Goal: Task Accomplishment & Management: Manage account settings

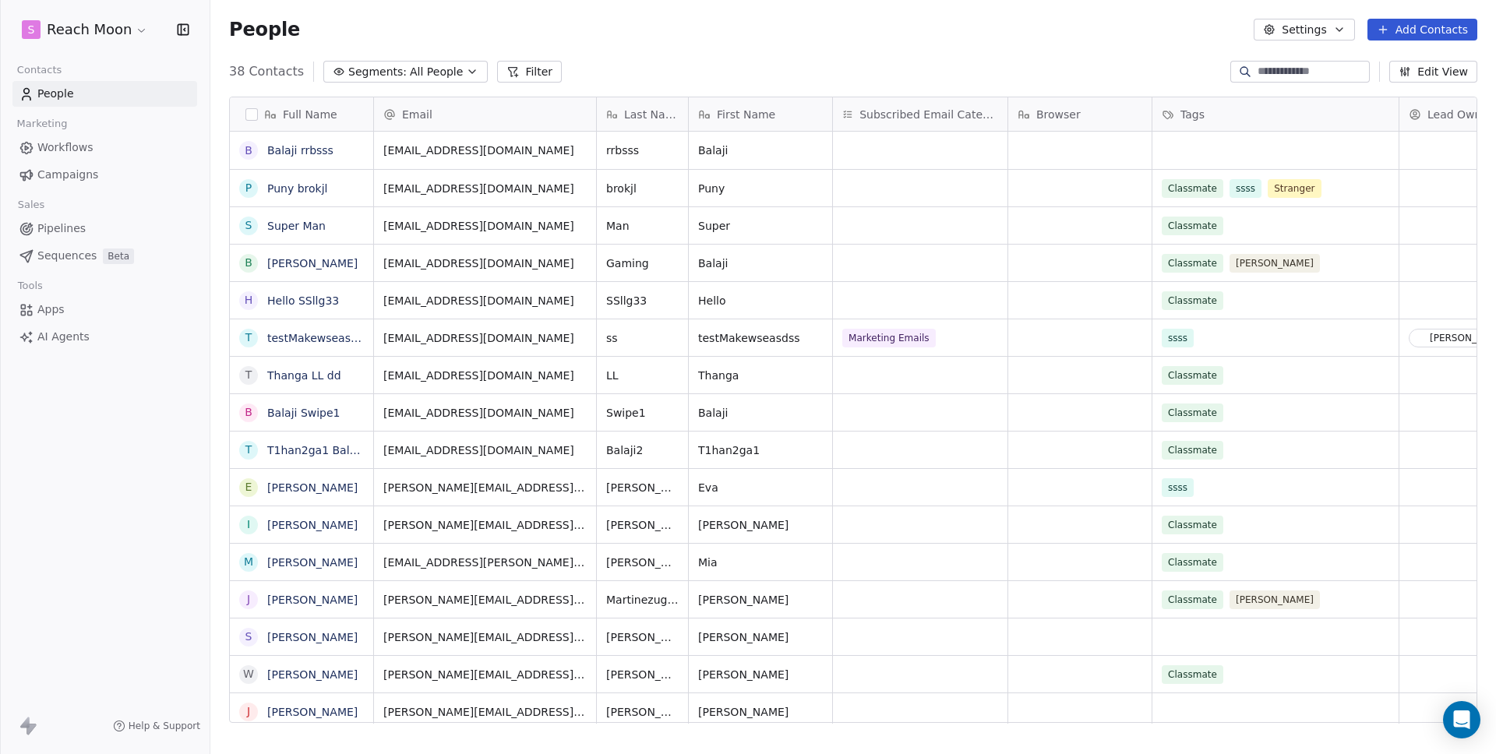
scroll to position [652, 1274]
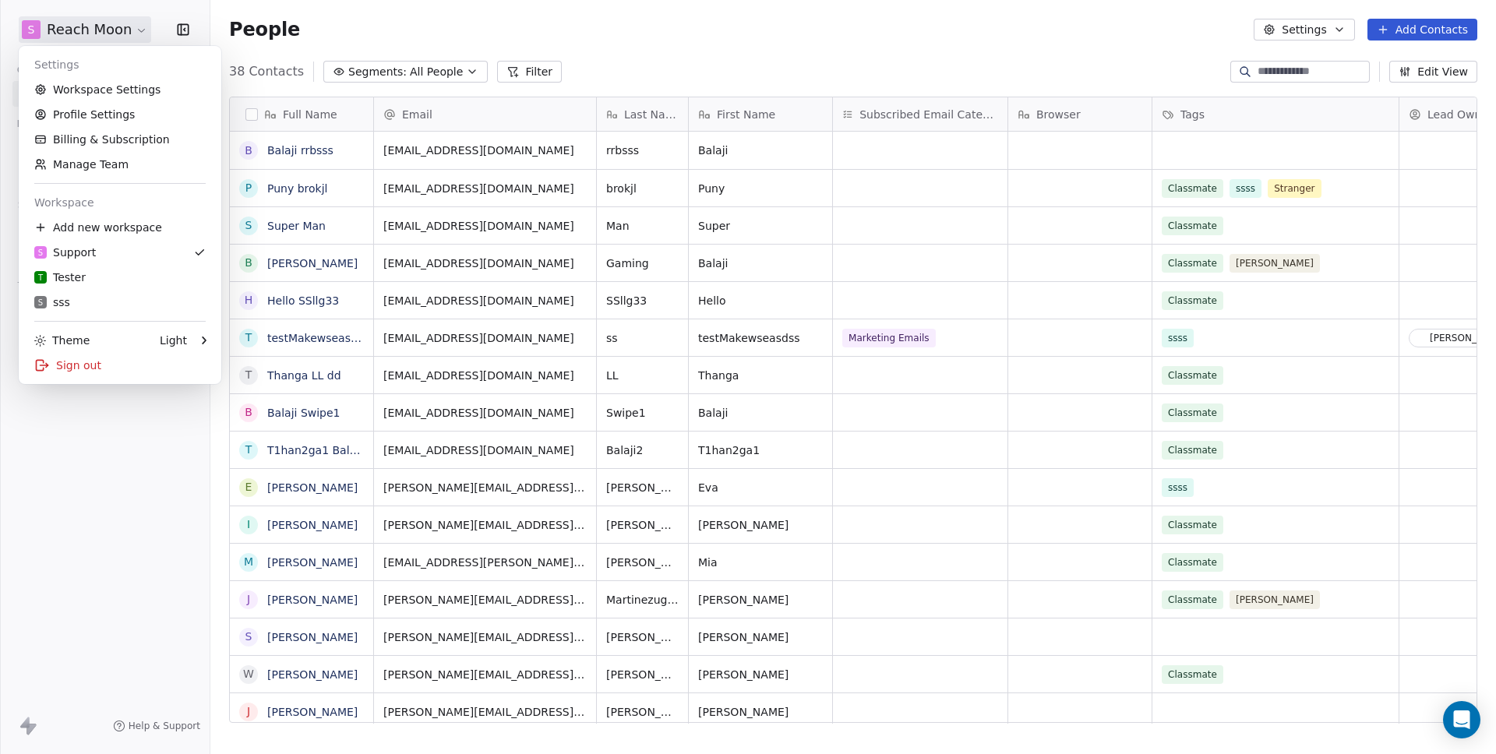
click at [97, 33] on html "S Reach Moon Contacts People Marketing Workflows Campaigns Sales Pipelines Sequ…" at bounding box center [748, 377] width 1496 height 754
click at [673, 33] on html "S Reach Moon Contacts People Marketing Workflows Campaigns Sales Pipelines Sequ…" at bounding box center [748, 377] width 1496 height 754
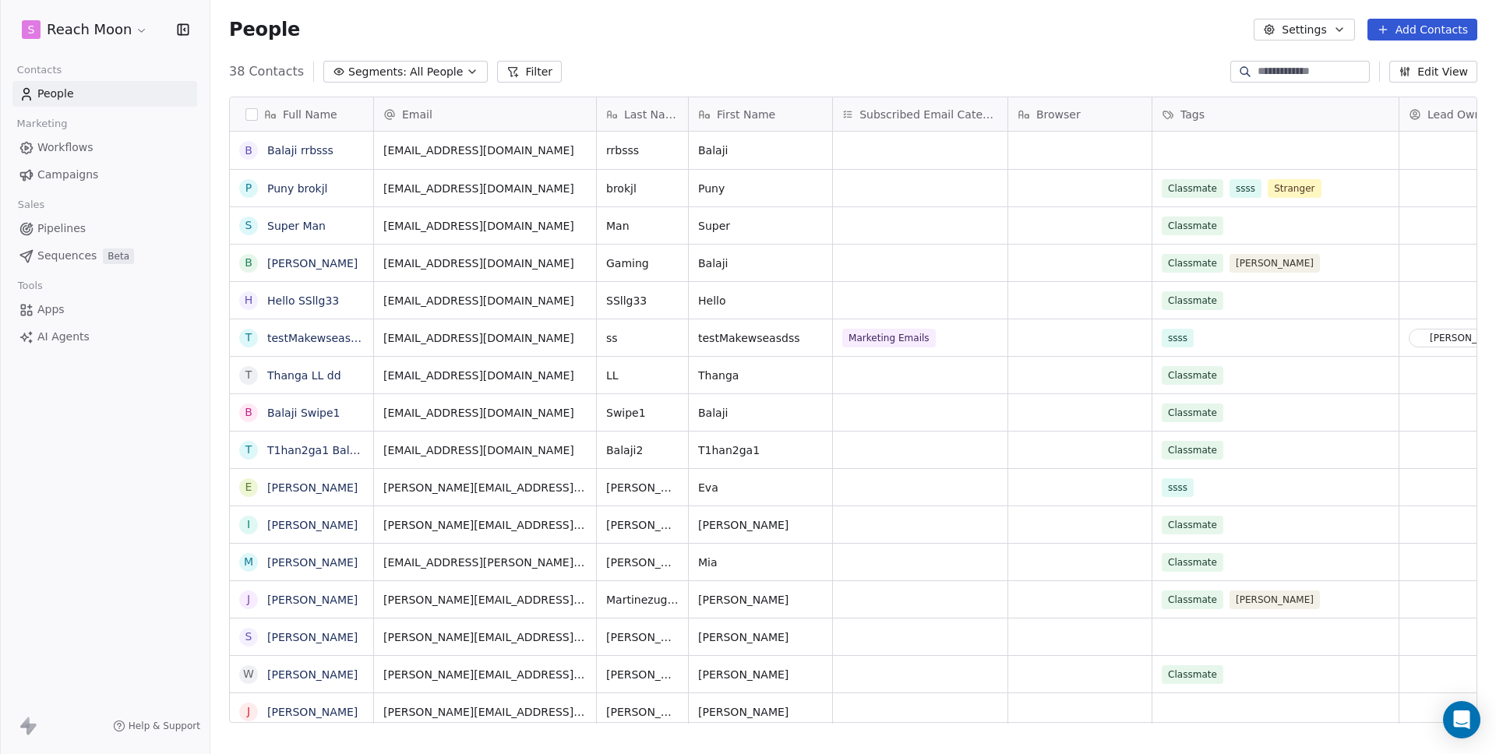
click at [69, 225] on span "Pipelines" at bounding box center [61, 228] width 48 height 16
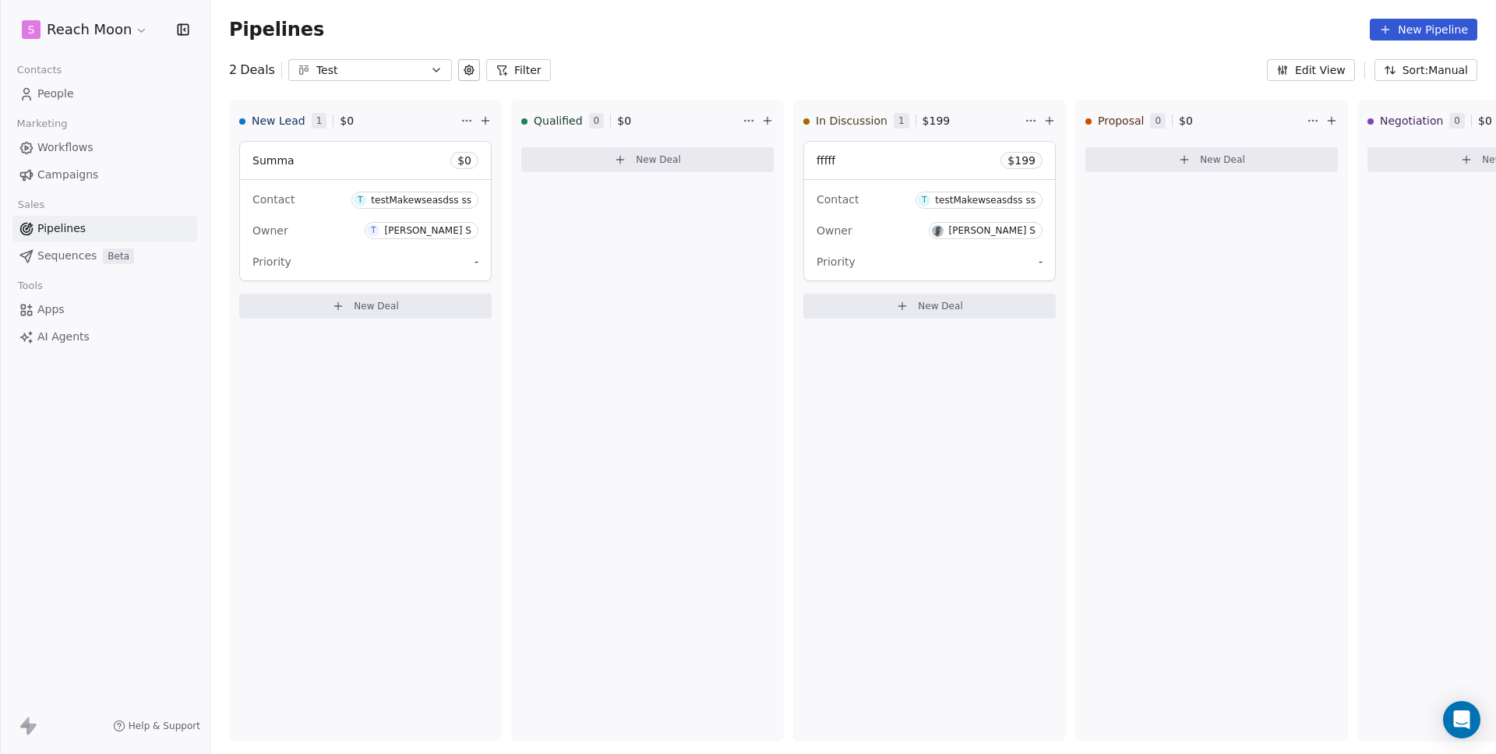
click at [80, 160] on div "Workflows Campaigns" at bounding box center [104, 161] width 185 height 53
click at [81, 135] on link "Workflows" at bounding box center [104, 148] width 185 height 26
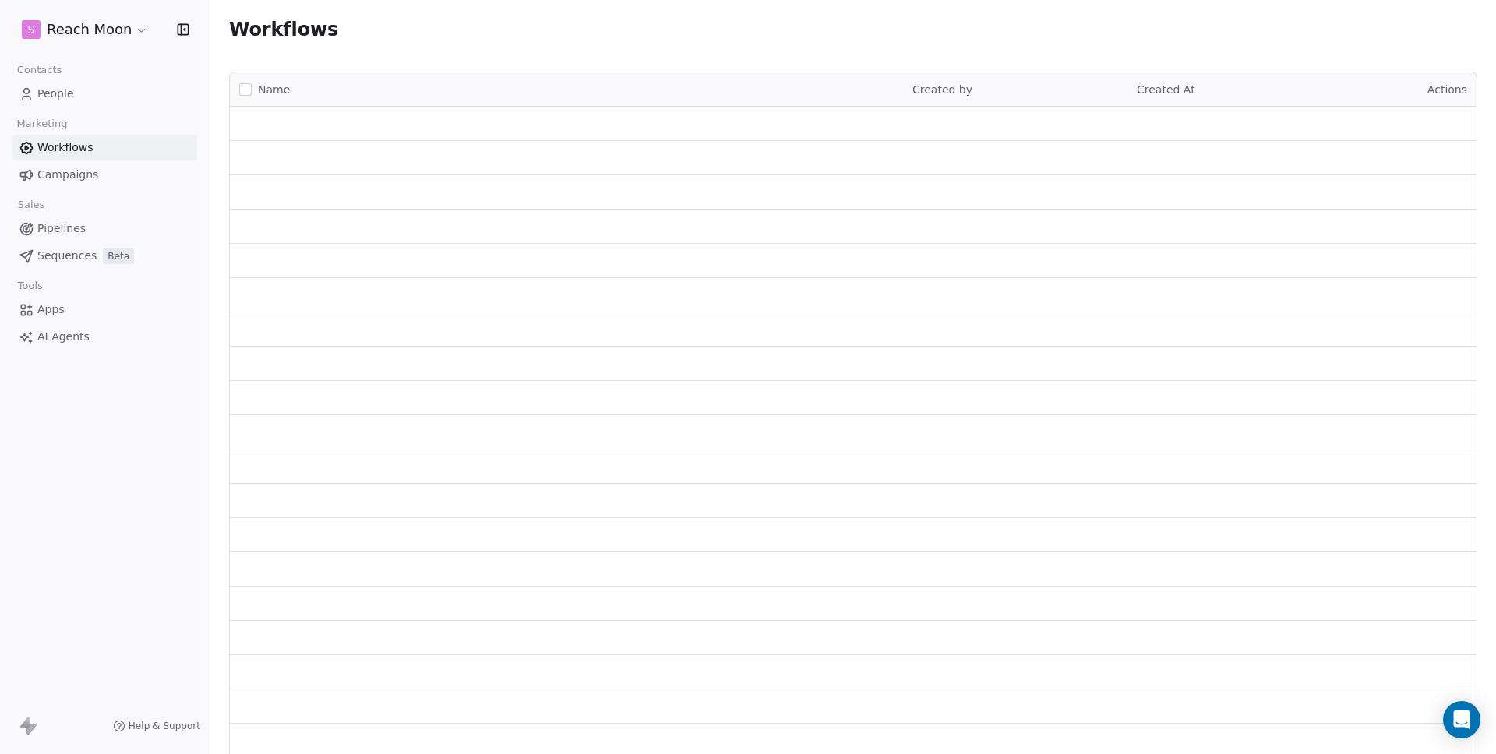
click at [78, 138] on link "Workflows" at bounding box center [104, 148] width 185 height 26
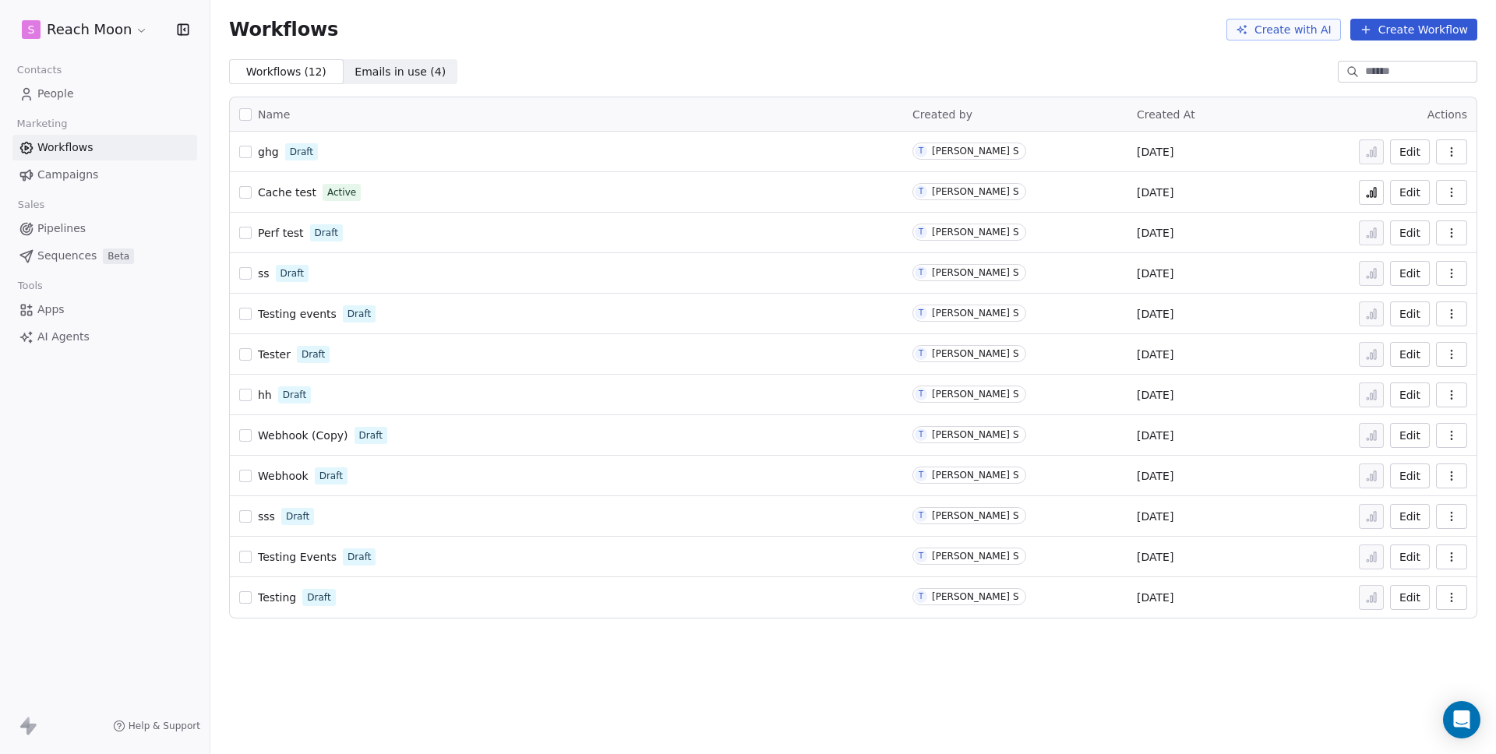
click at [259, 156] on span "ghg" at bounding box center [268, 152] width 21 height 12
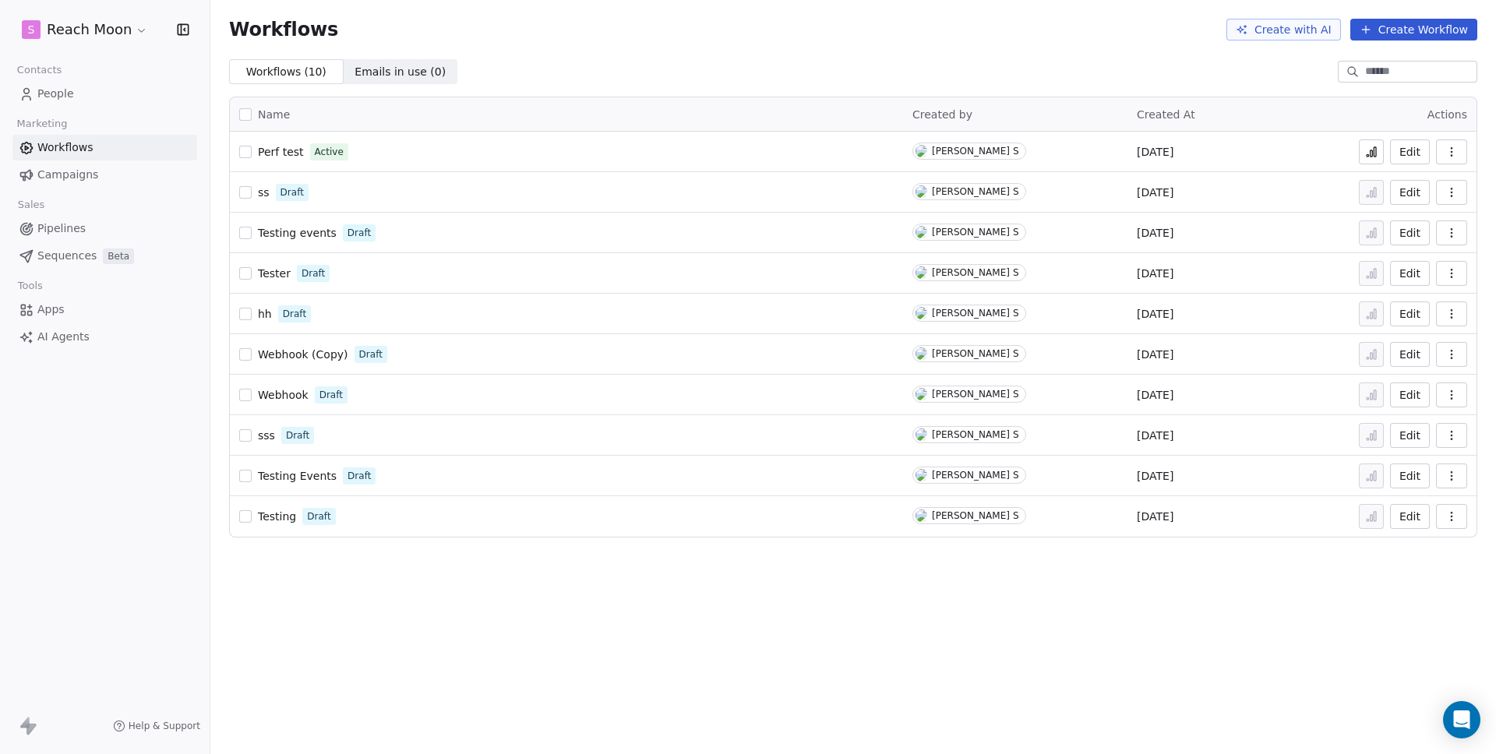
click at [76, 235] on span "Pipelines" at bounding box center [61, 228] width 48 height 16
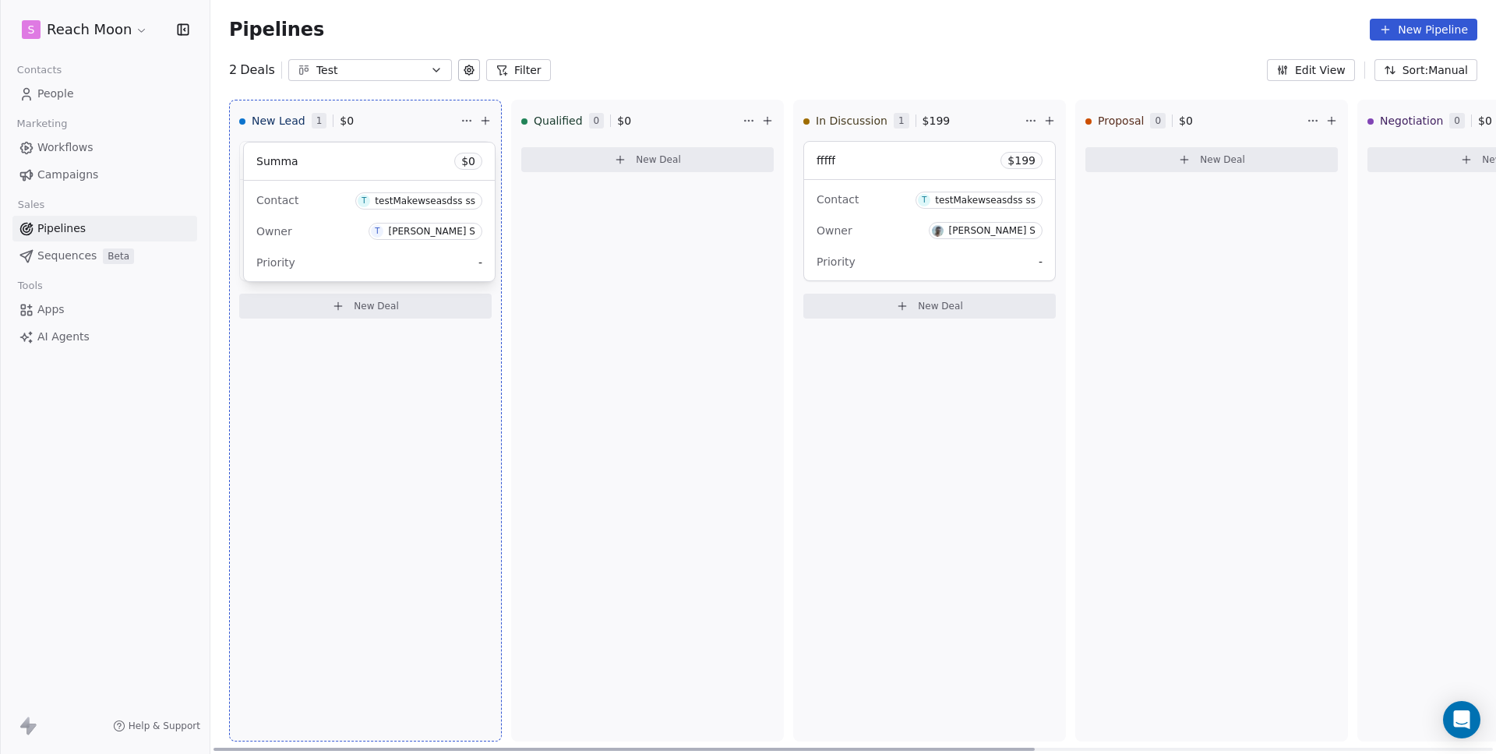
click at [342, 150] on div "New Lead 1 $ 0 Summa $ 0 Contact T testMakewseasdss ss Owner T Thanga Balaji S …" at bounding box center [852, 427] width 1285 height 654
click at [348, 150] on div "Summa $ 0" at bounding box center [365, 160] width 251 height 37
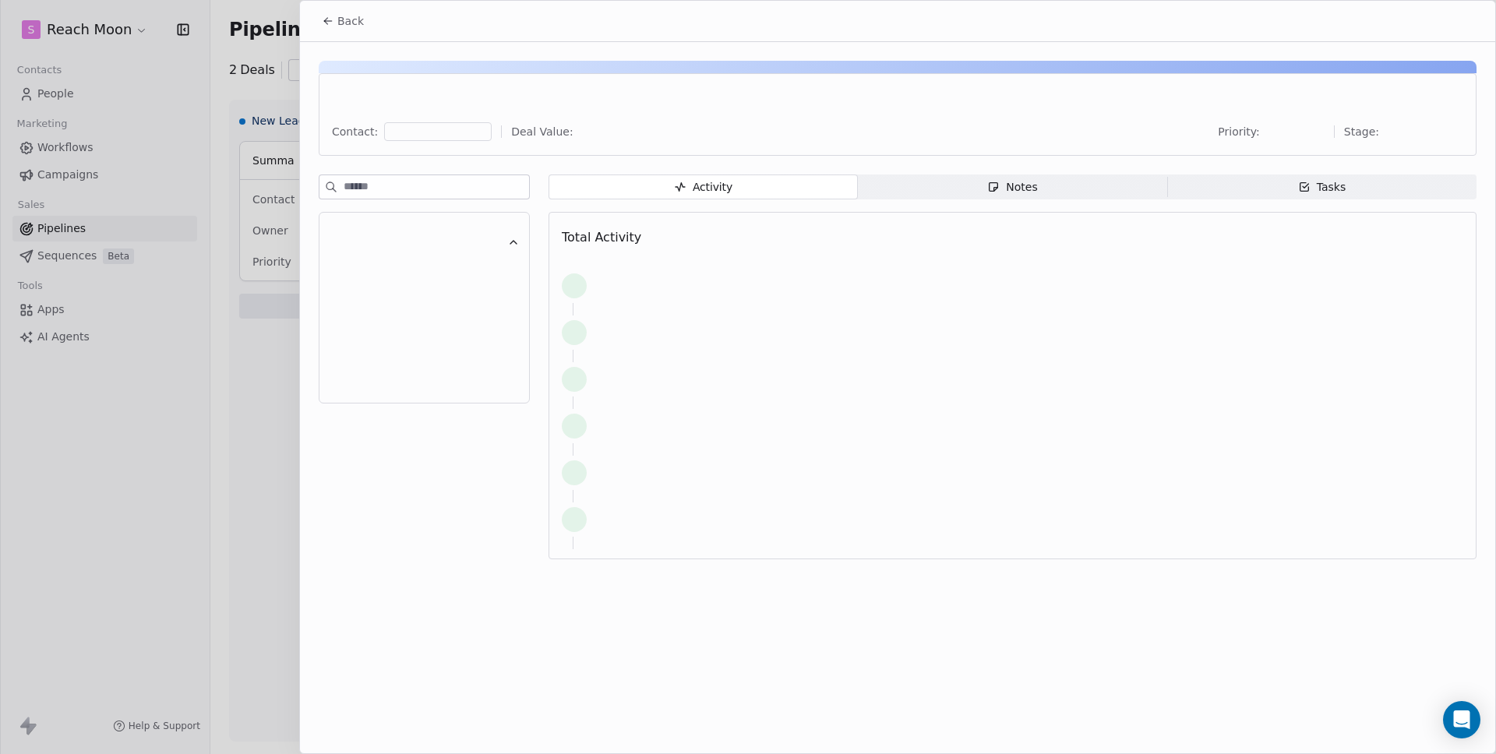
click at [344, 753] on div "Back Contact: Deal Value: Priority: Stage: Activity Activity Notes Notes Tasks …" at bounding box center [748, 754] width 1496 height 0
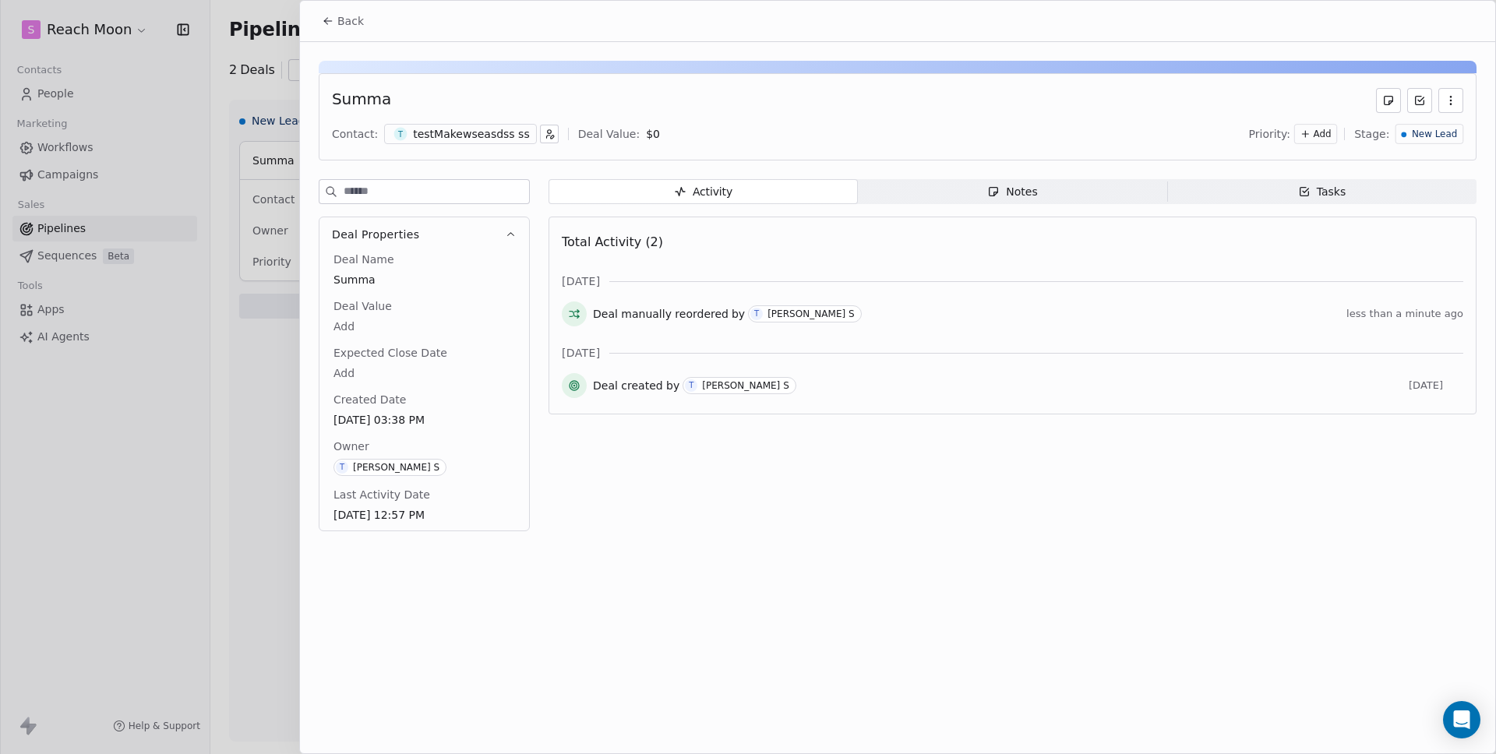
click at [1464, 97] on div "Summa Contact: t testMakewseasdss ss Deal Value: $ 0 Priority: Add Stage: New L…" at bounding box center [898, 116] width 1158 height 87
click at [1457, 96] on button "button" at bounding box center [1450, 100] width 25 height 25
drag, startPoint x: 1429, startPoint y: 98, endPoint x: 1264, endPoint y: 99, distance: 165.9
click at [1264, 99] on div "Summa" at bounding box center [897, 100] width 1131 height 25
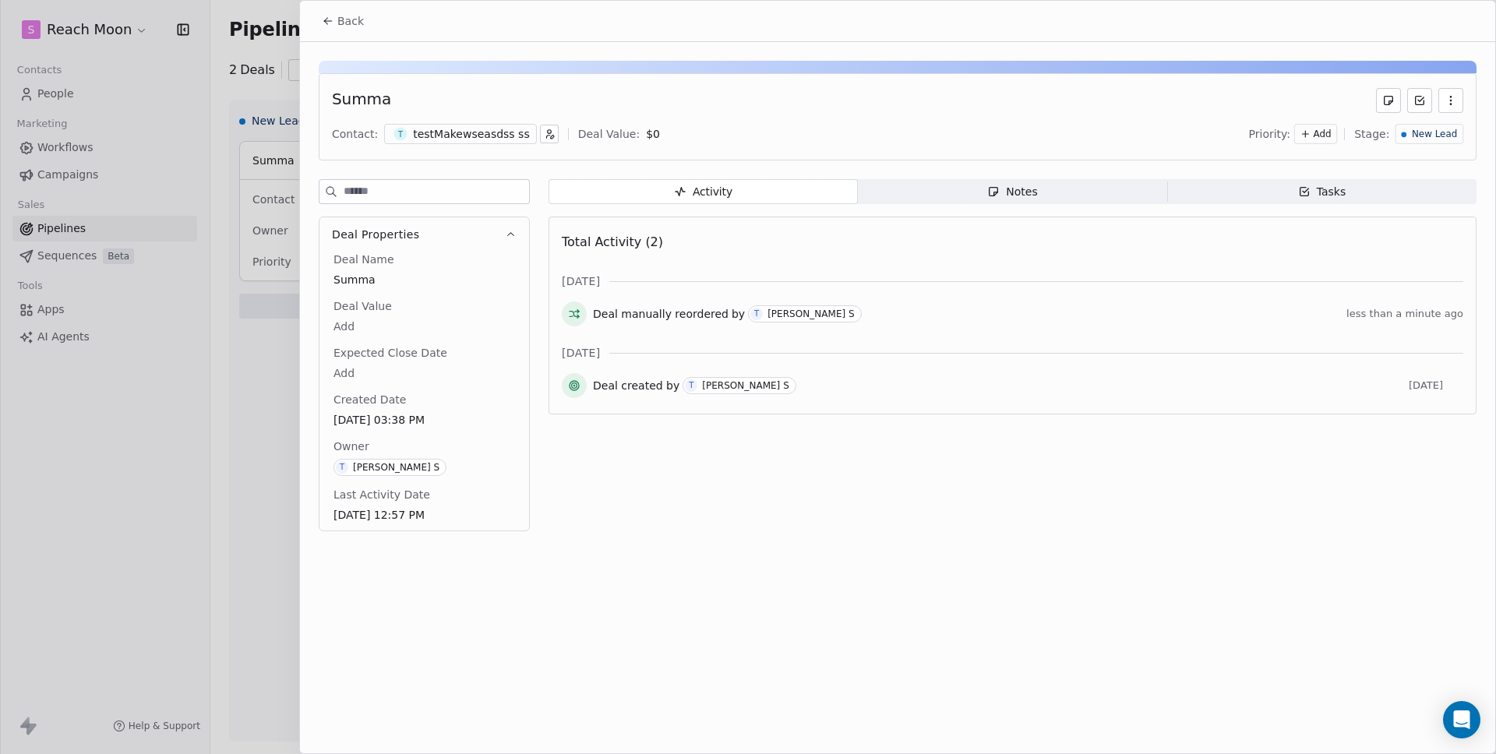
click at [159, 443] on div at bounding box center [748, 377] width 1496 height 754
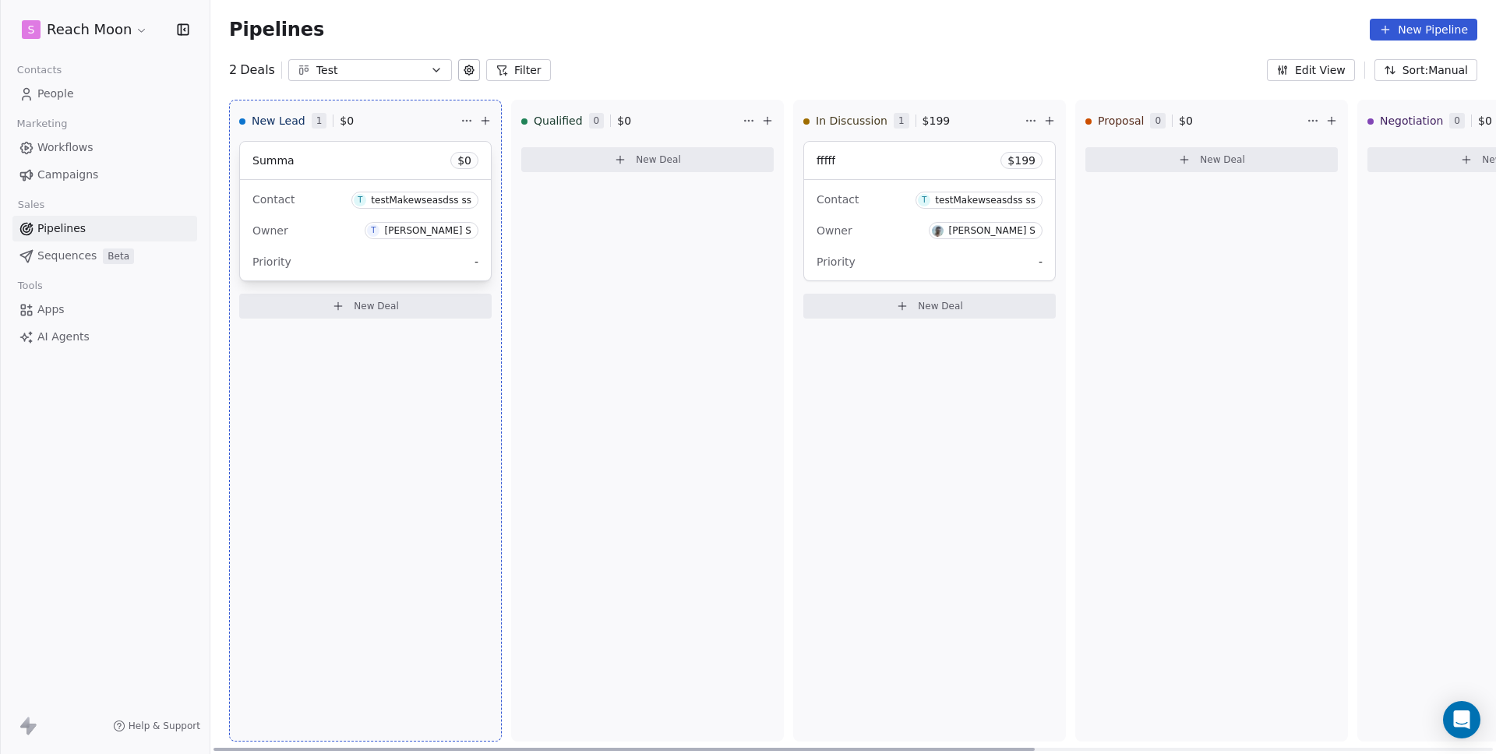
drag, startPoint x: 354, startPoint y: 160, endPoint x: 326, endPoint y: 179, distance: 34.4
click at [1345, 74] on button "Edit View" at bounding box center [1311, 70] width 88 height 22
click at [397, 68] on div "Test" at bounding box center [370, 70] width 108 height 16
click at [1447, 27] on button "New Pipeline" at bounding box center [1423, 30] width 108 height 22
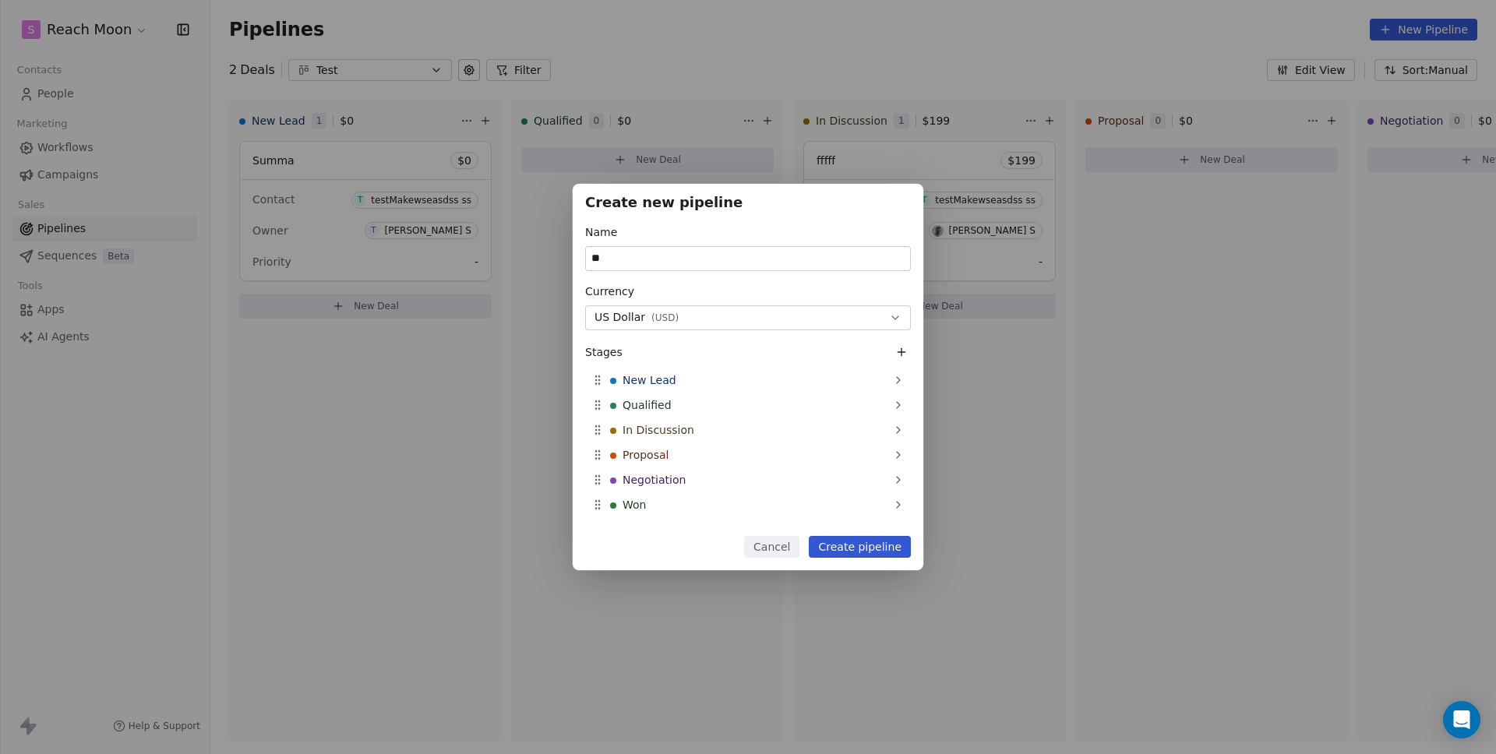
type input "**"
click at [884, 546] on button "Create pipeline" at bounding box center [860, 547] width 102 height 22
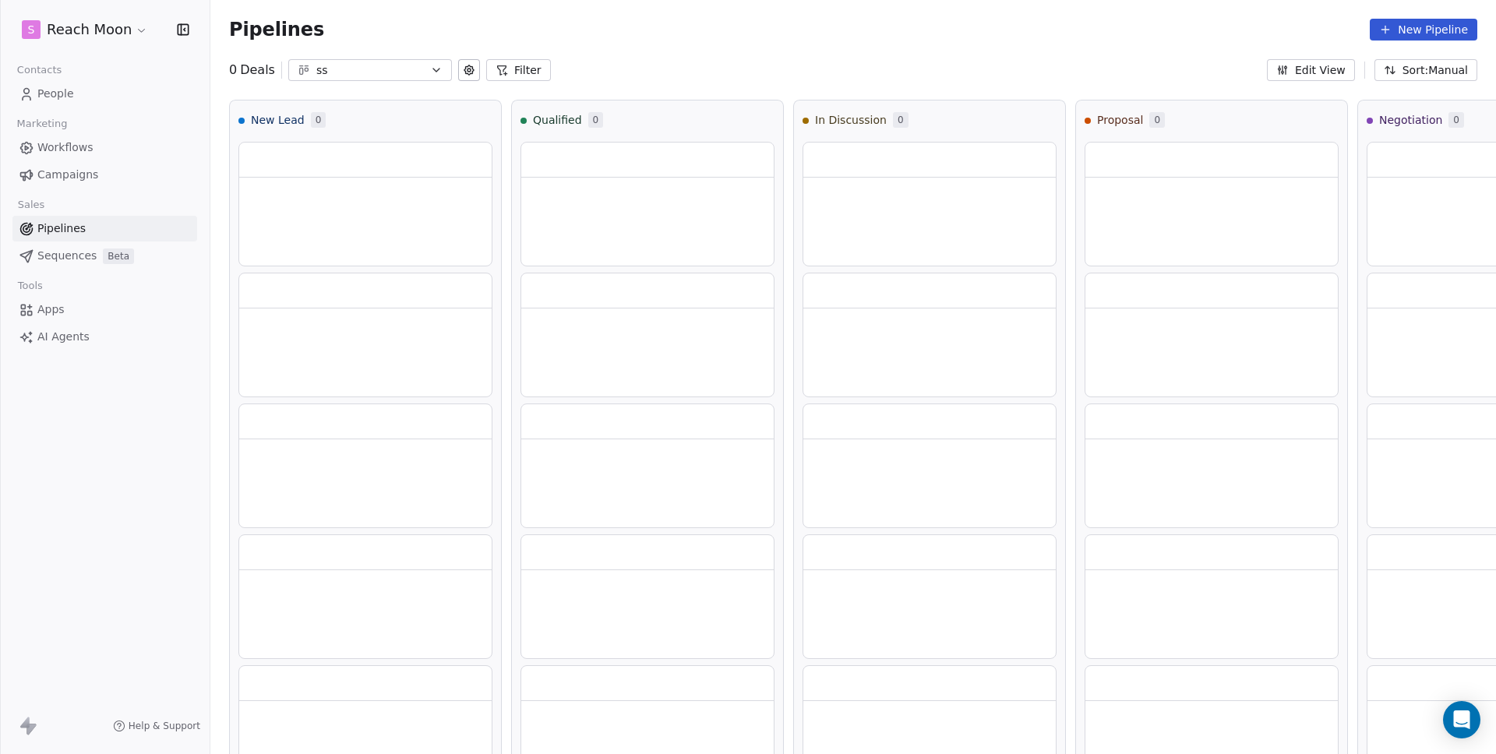
click at [364, 65] on div "ss" at bounding box center [370, 70] width 108 height 16
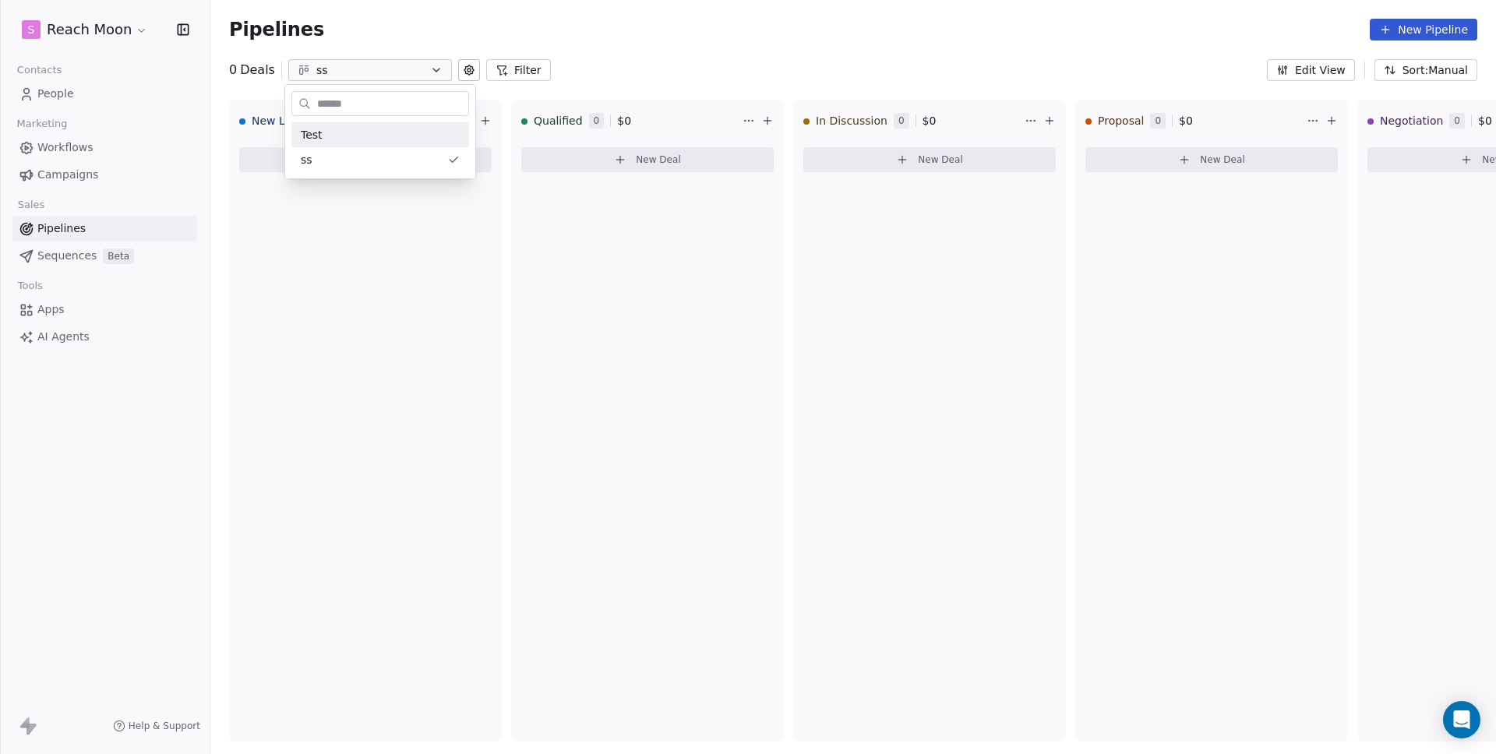
click at [669, 45] on html "S Reach Moon Contacts People Marketing Workflows Campaigns Sales Pipelines Sequ…" at bounding box center [748, 377] width 1496 height 754
click at [463, 69] on icon at bounding box center [469, 70] width 12 height 12
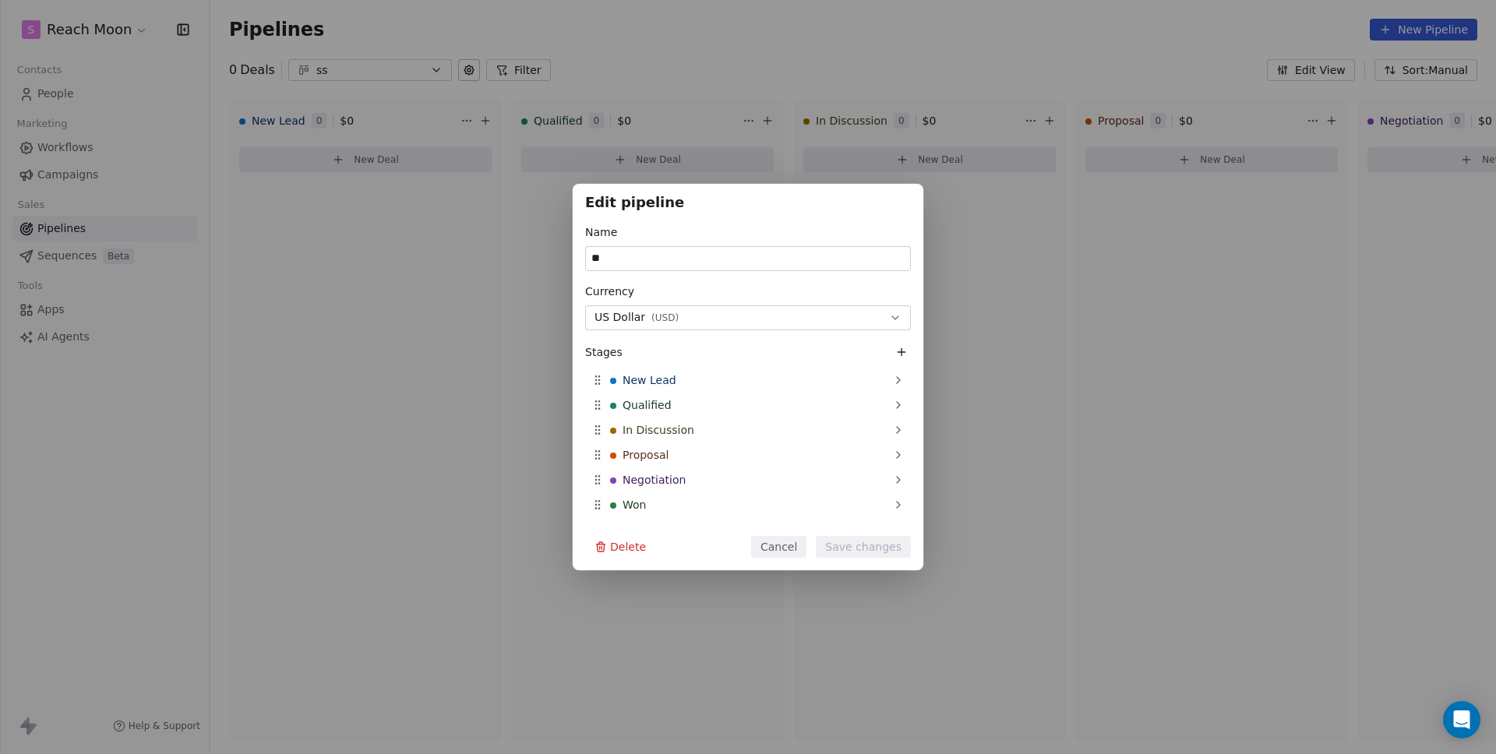
click at [463, 69] on div "Edit pipeline Name ** Currency US Dollar ( USD ) Stages New Lead Qualified In D…" at bounding box center [748, 377] width 1496 height 754
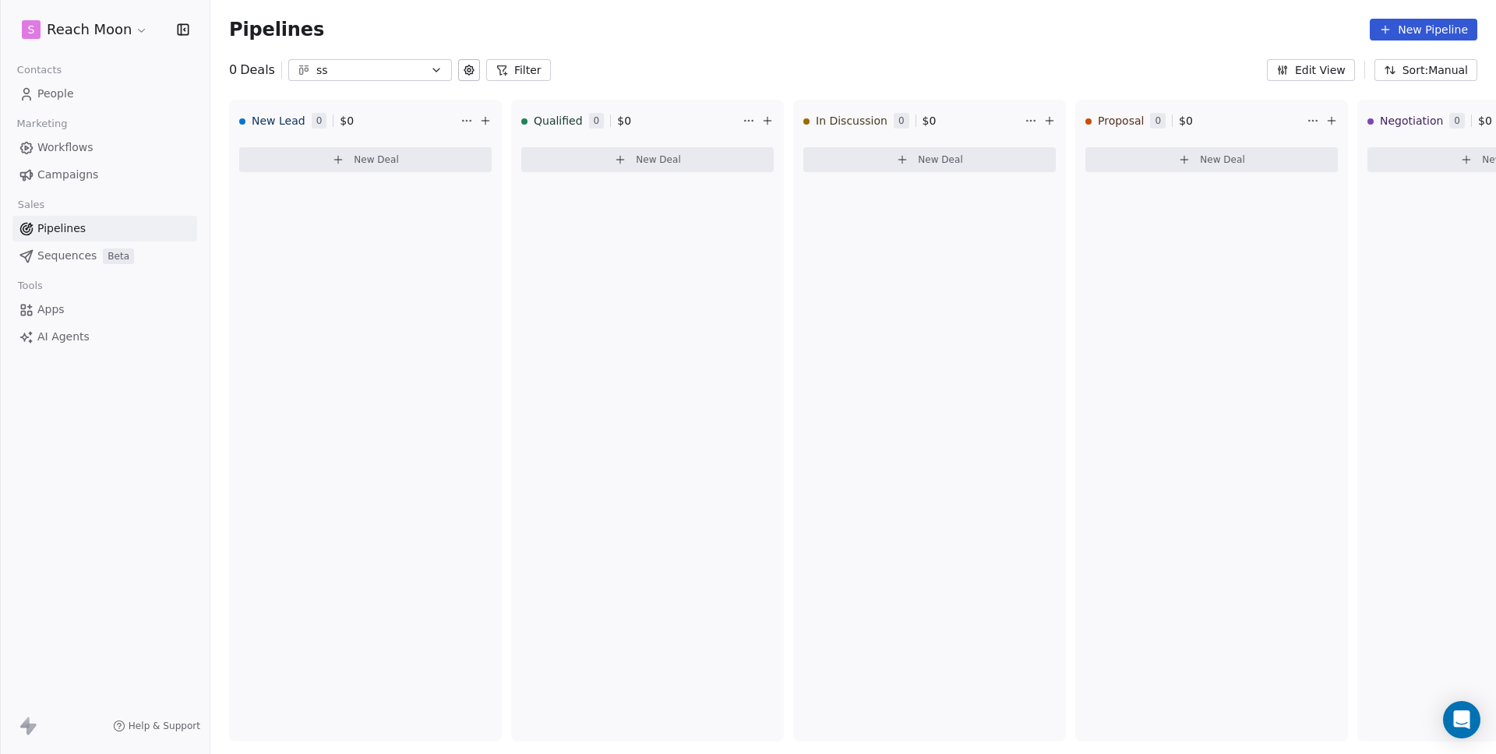
drag, startPoint x: 395, startPoint y: 64, endPoint x: 388, endPoint y: 74, distance: 12.3
click at [395, 64] on div "ss" at bounding box center [370, 70] width 108 height 16
click at [281, 141] on html "S Reach Moon Contacts People Marketing Workflows Campaigns Sales Pipelines Sequ…" at bounding box center [748, 377] width 1496 height 754
click at [340, 70] on div "ss" at bounding box center [370, 70] width 108 height 16
click at [330, 129] on div "Test" at bounding box center [380, 135] width 159 height 16
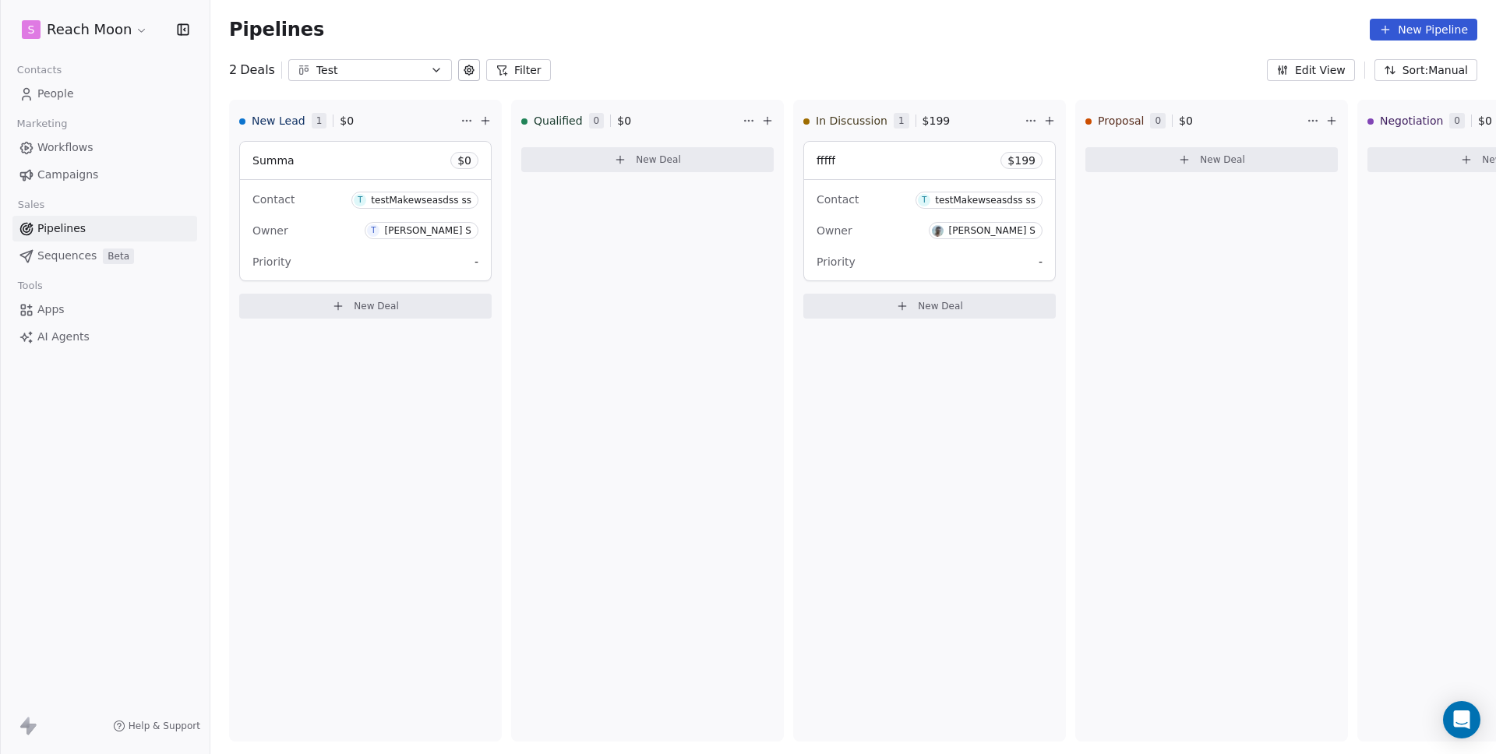
click at [1443, 69] on button "Sort: Manual" at bounding box center [1425, 70] width 103 height 22
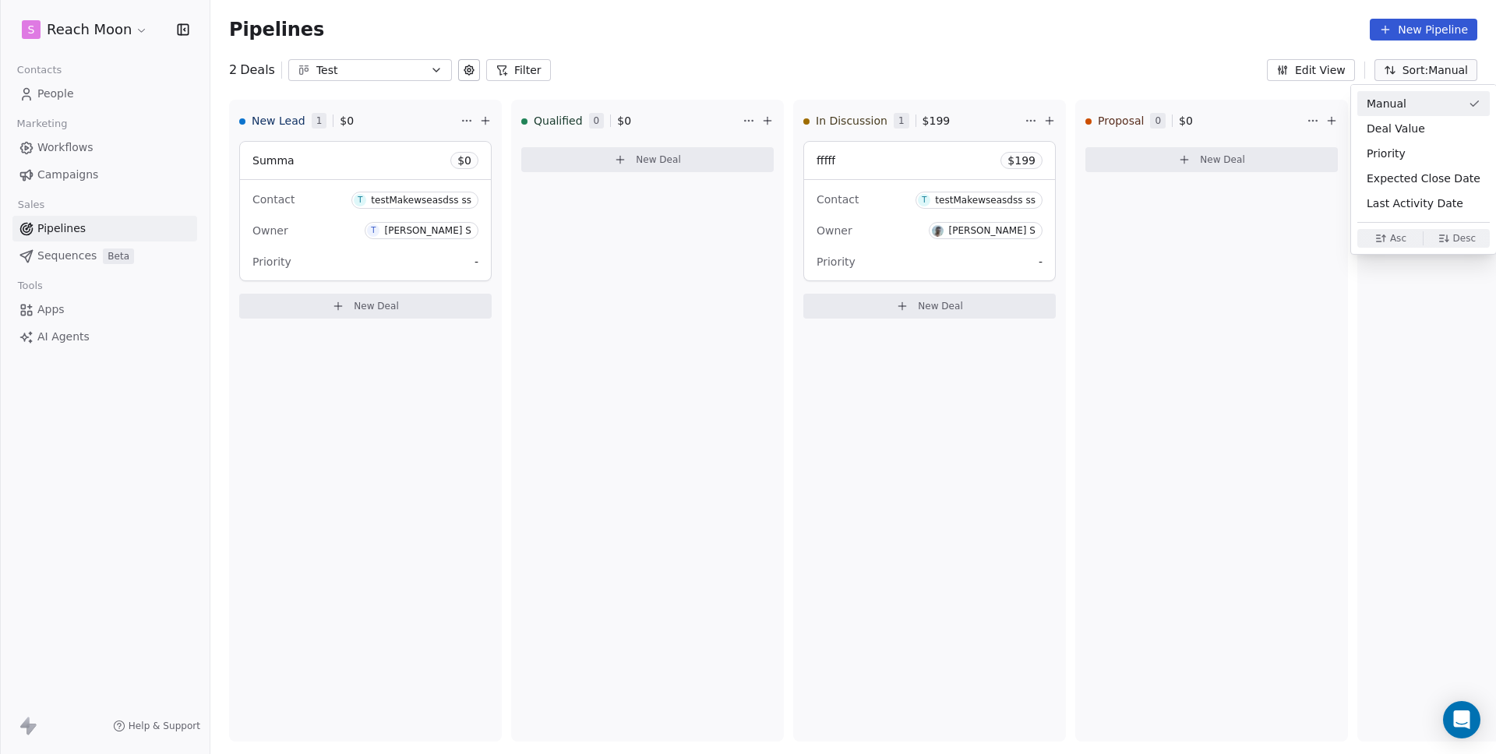
click at [1328, 83] on html "S Reach Moon Contacts People Marketing Workflows Campaigns Sales Pipelines Sequ…" at bounding box center [748, 377] width 1496 height 754
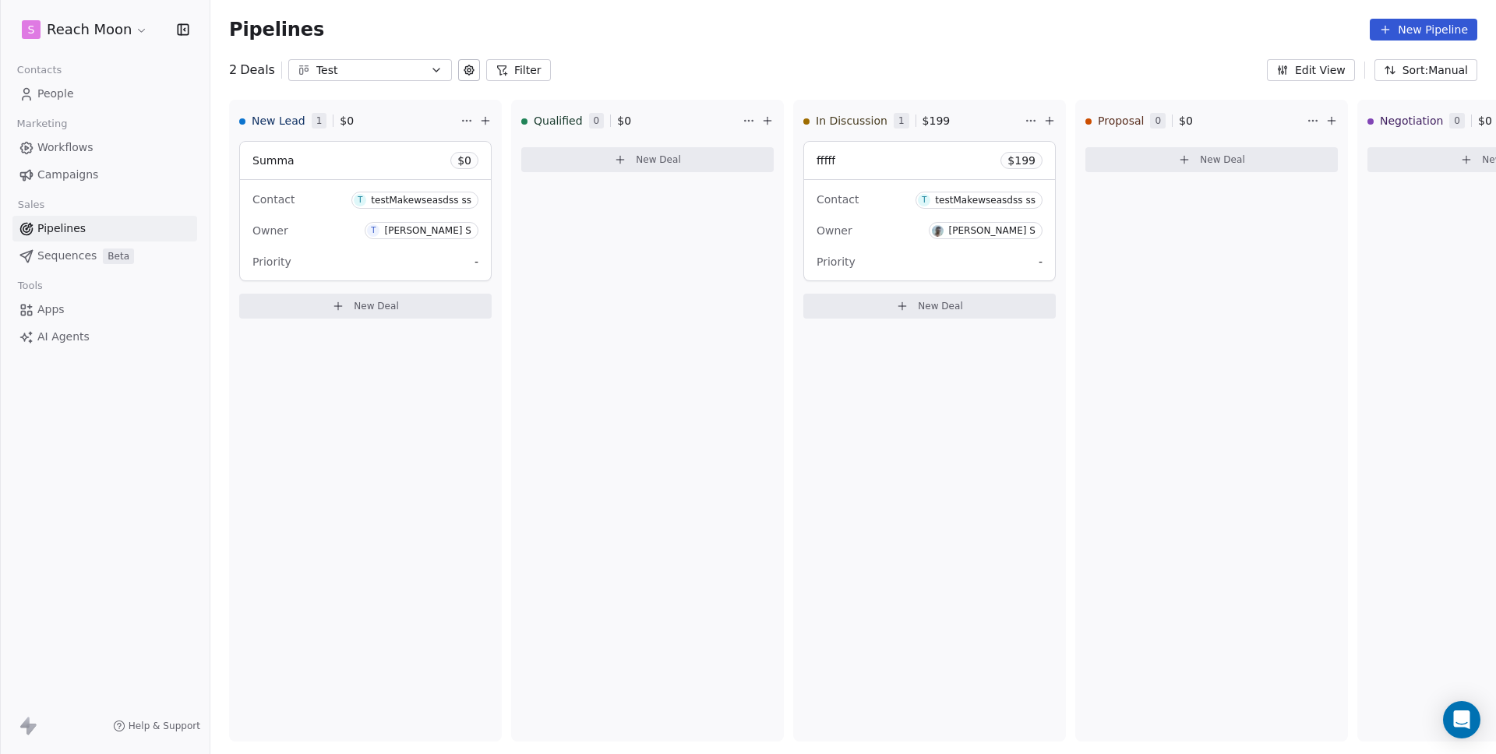
click at [1324, 77] on button "Edit View" at bounding box center [1311, 70] width 88 height 22
click at [1191, 59] on div "2 Deals Test Filter Edit View Sort: Manual" at bounding box center [852, 70] width 1285 height 22
